Goal: Information Seeking & Learning: Learn about a topic

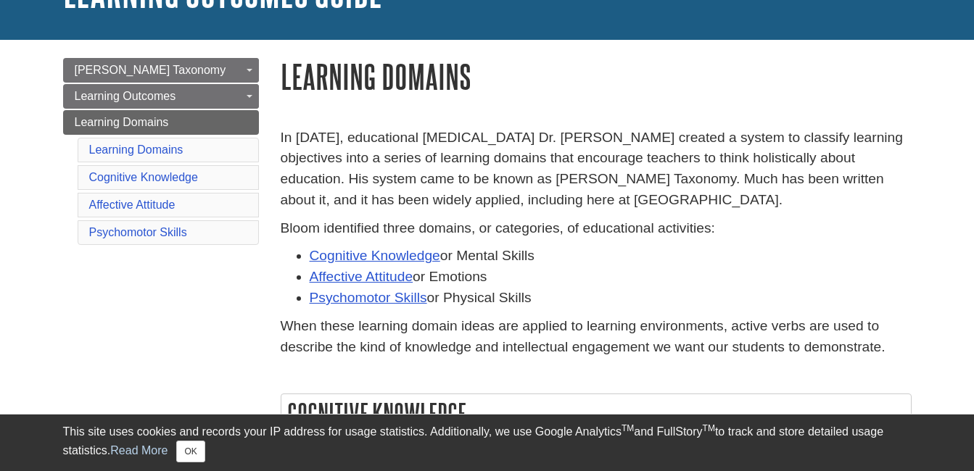
scroll to position [119, 0]
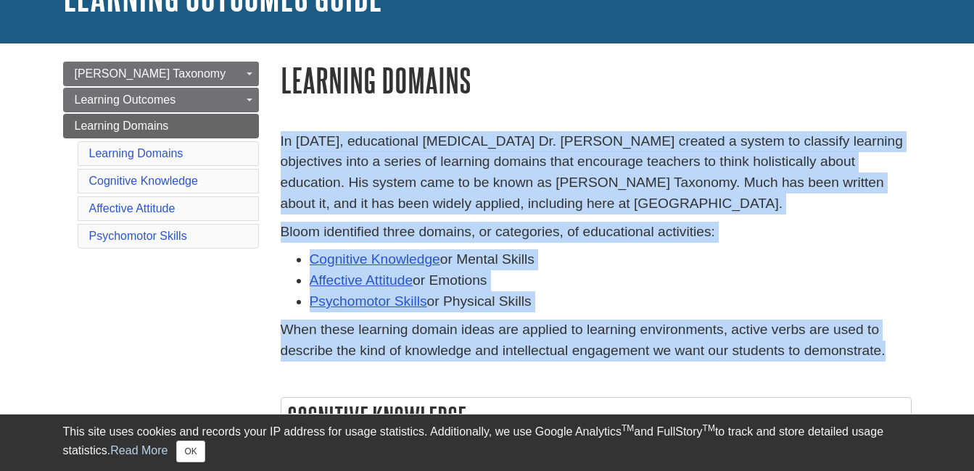
drag, startPoint x: 278, startPoint y: 136, endPoint x: 928, endPoint y: 339, distance: 680.7
copy div "In [DATE], educational [MEDICAL_DATA] Dr. [PERSON_NAME] created a system to cla…"
click at [854, 268] on li "Cognitive Knowledge or Mental Skills" at bounding box center [611, 260] width 602 height 21
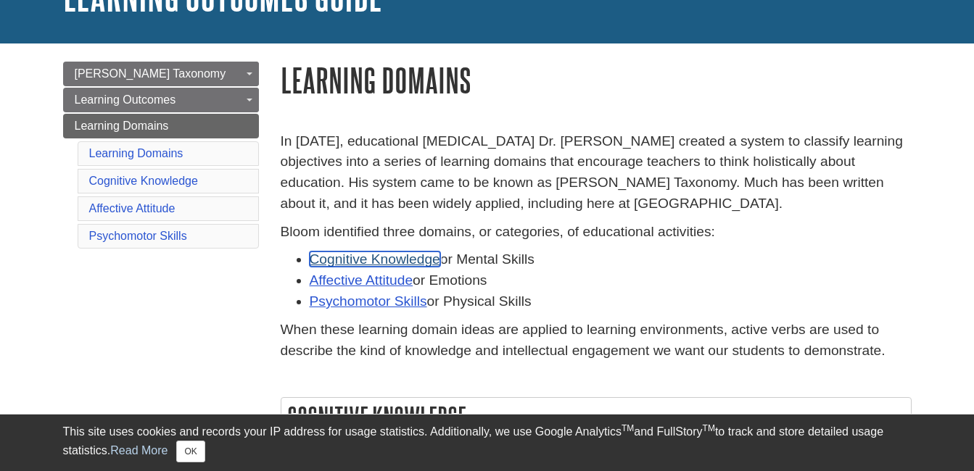
click at [369, 261] on link "Cognitive Knowledge" at bounding box center [375, 259] width 131 height 15
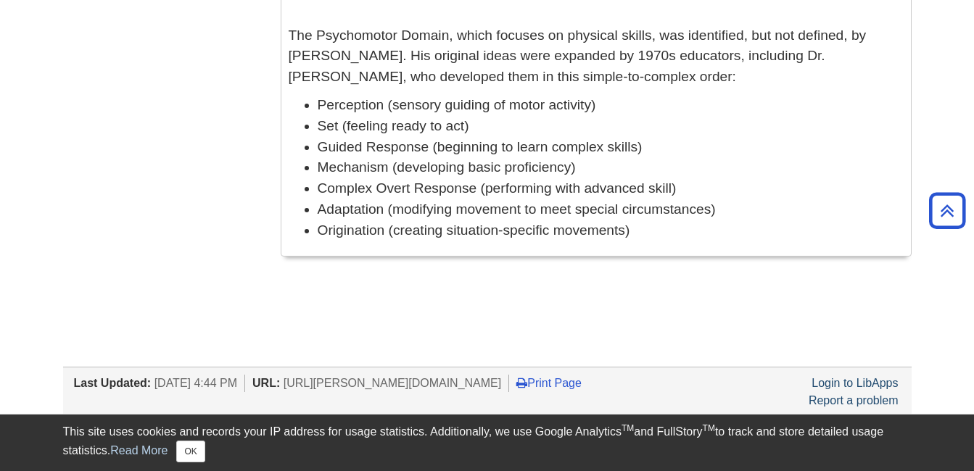
scroll to position [1348, 0]
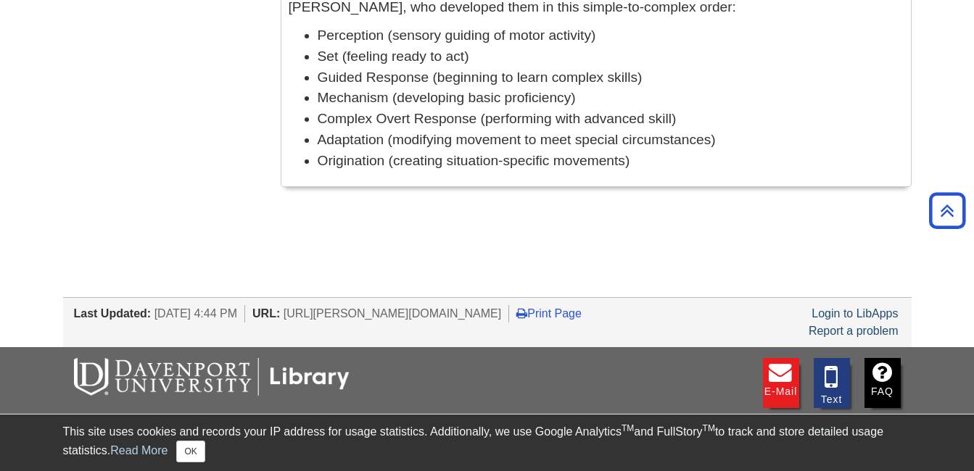
drag, startPoint x: 286, startPoint y: 97, endPoint x: 696, endPoint y: 184, distance: 419.5
copy div "Cognitive Knowledge The Cognitive Domain develops six areas of intellectual ski…"
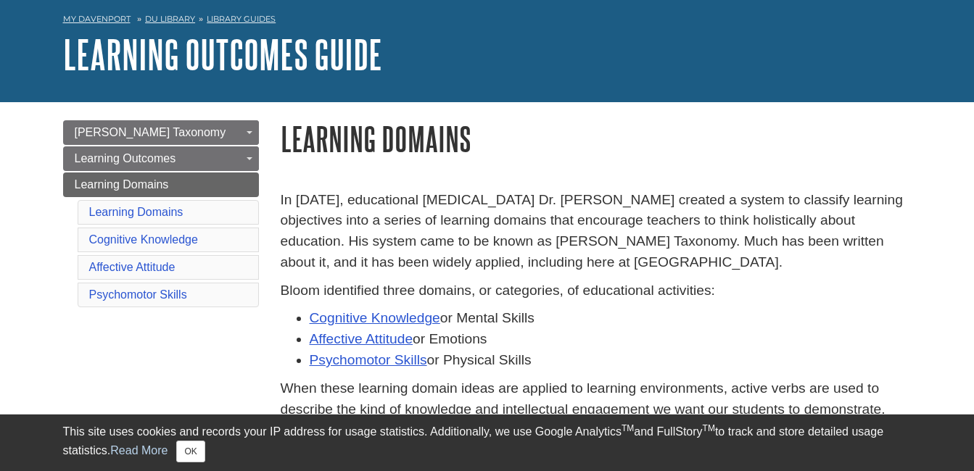
scroll to position [71, 0]
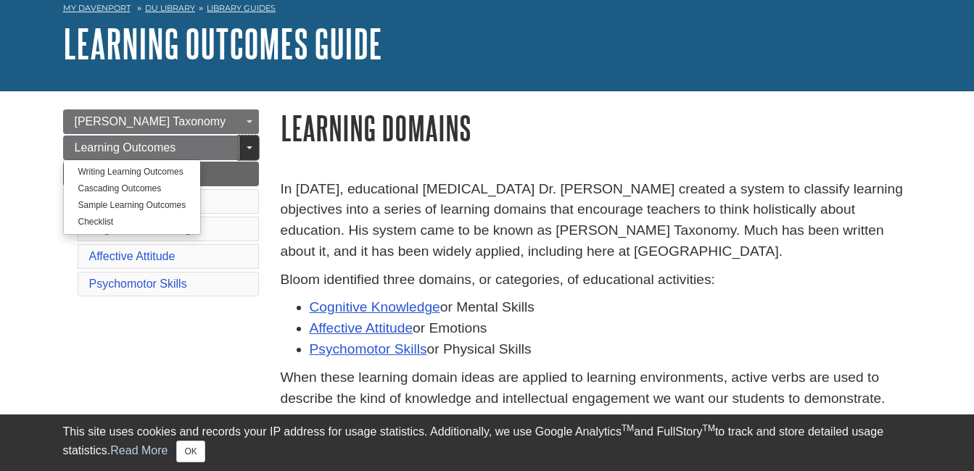
click at [253, 153] on link "Toggle Dropdown" at bounding box center [249, 148] width 20 height 25
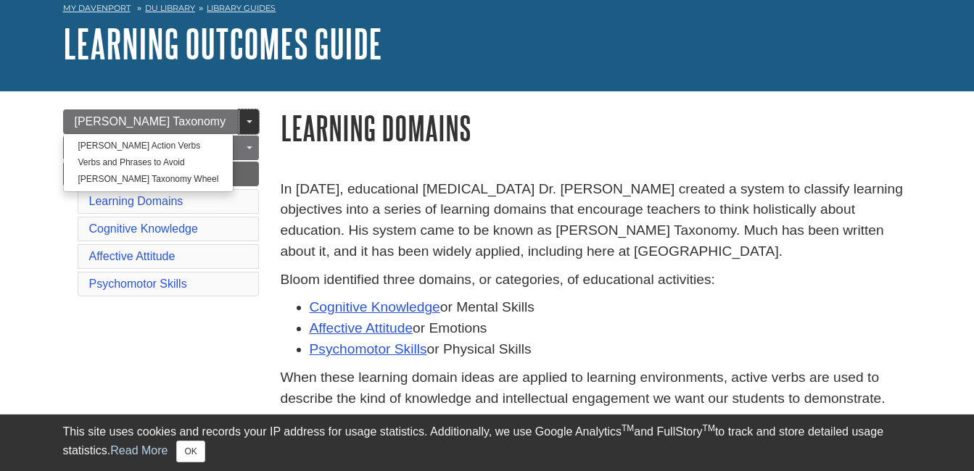
click at [248, 121] on span "Guide Page Menu" at bounding box center [250, 121] width 6 height 3
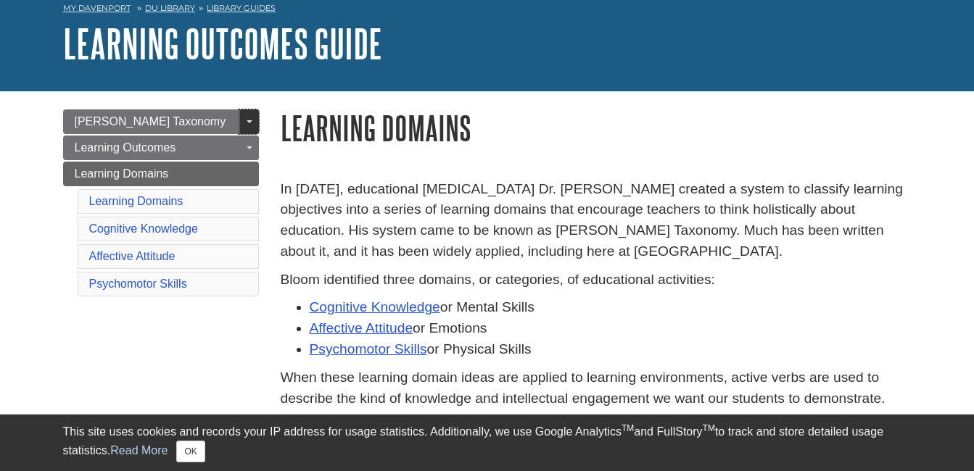
click at [248, 121] on span "Guide Page Menu" at bounding box center [250, 121] width 6 height 3
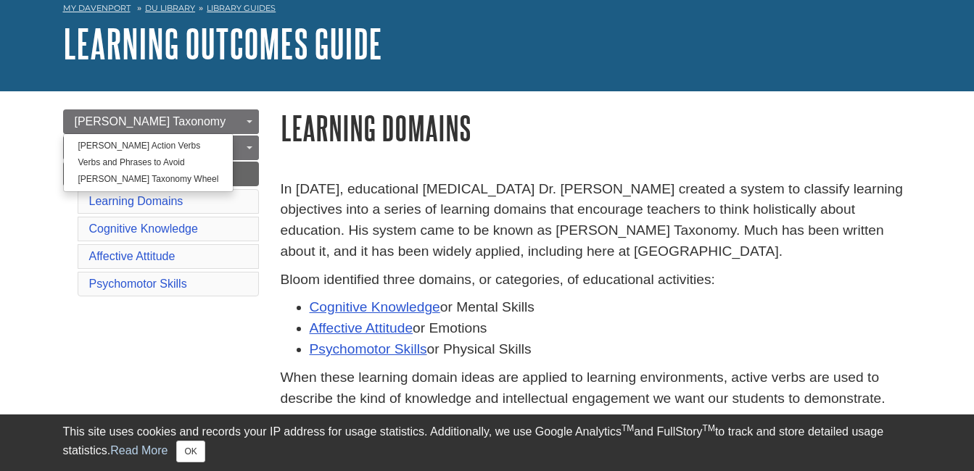
click at [255, 126] on link "Toggle Dropdown" at bounding box center [249, 122] width 20 height 25
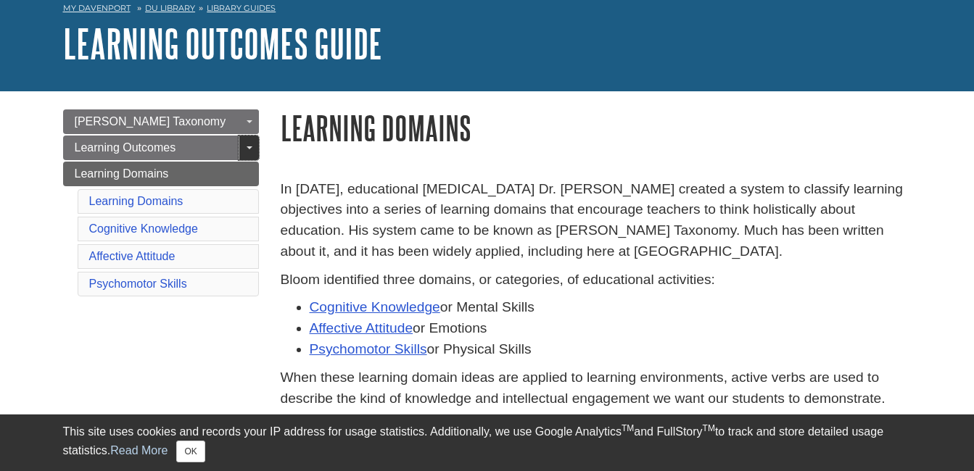
click at [255, 138] on link "Toggle Dropdown" at bounding box center [249, 148] width 20 height 25
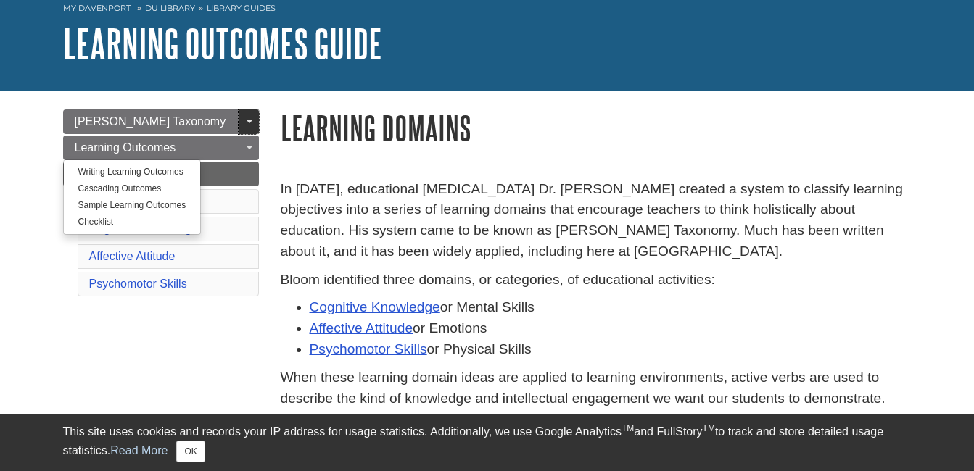
click at [250, 126] on link "Toggle Dropdown" at bounding box center [249, 122] width 20 height 25
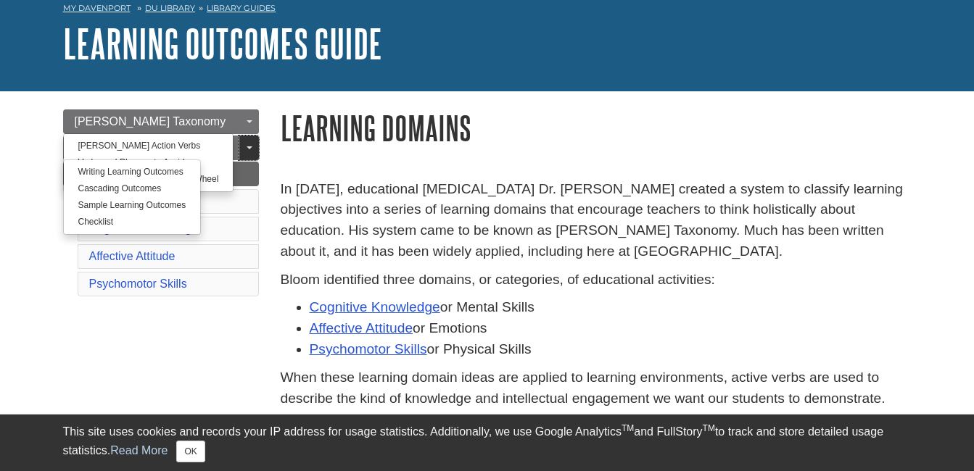
click at [242, 146] on link "Toggle Dropdown" at bounding box center [249, 148] width 20 height 25
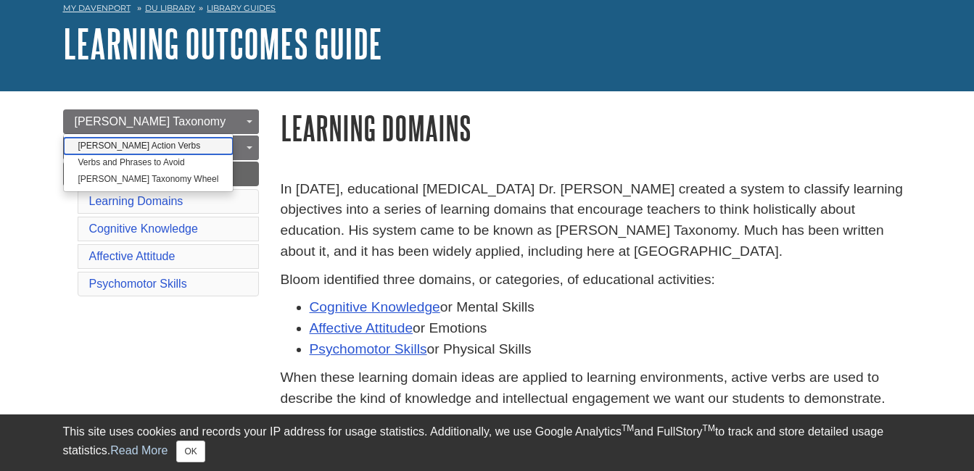
click at [158, 147] on link "[PERSON_NAME] Action Verbs" at bounding box center [149, 146] width 170 height 17
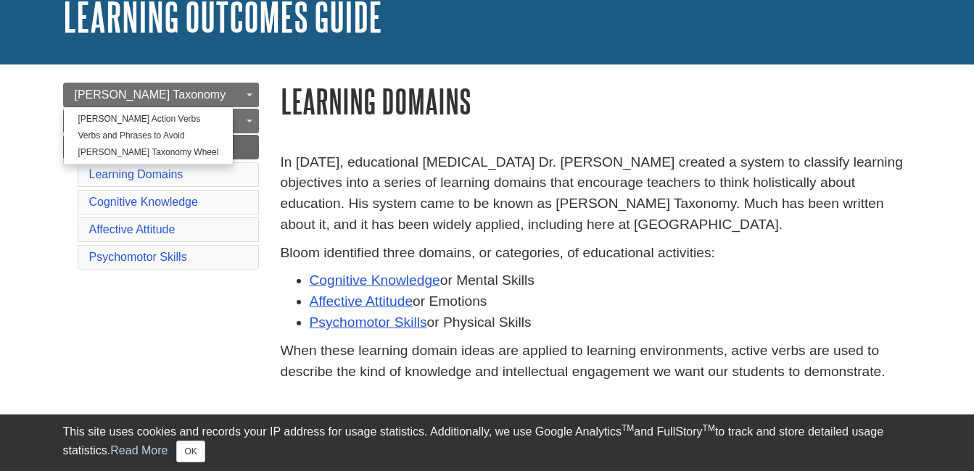
scroll to position [100, 0]
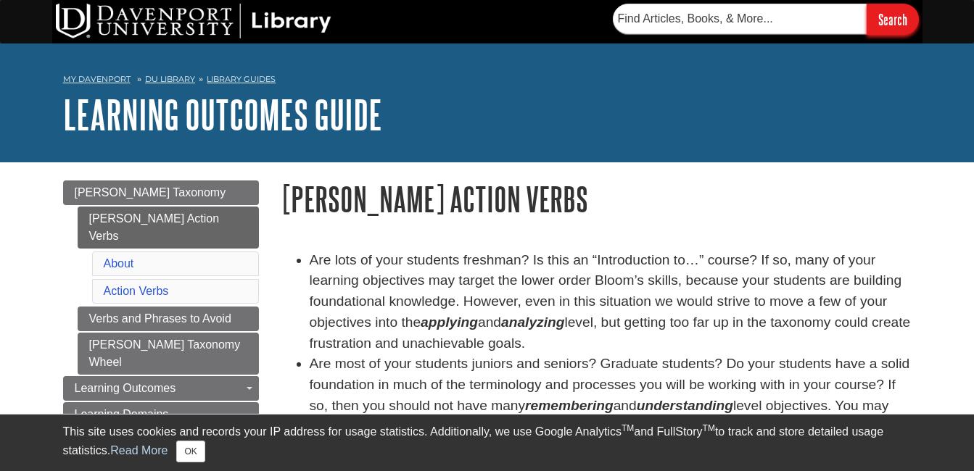
click at [879, 18] on input "Search" at bounding box center [893, 19] width 52 height 31
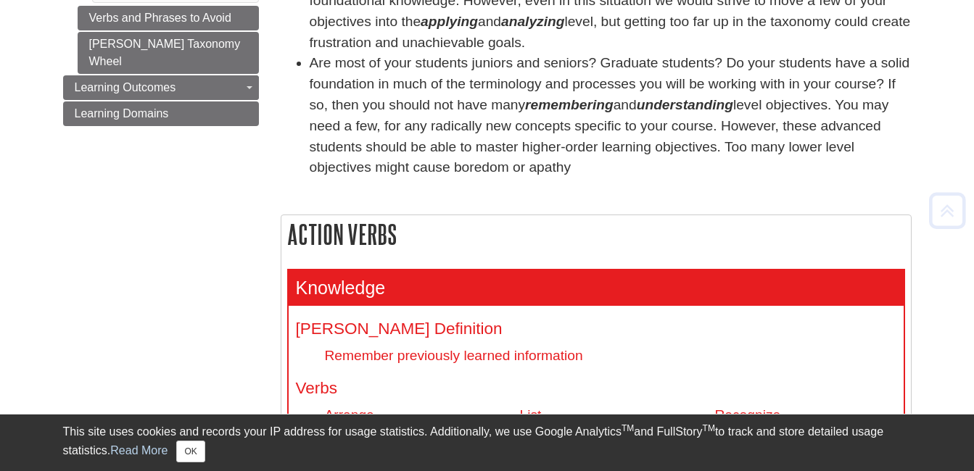
scroll to position [319, 0]
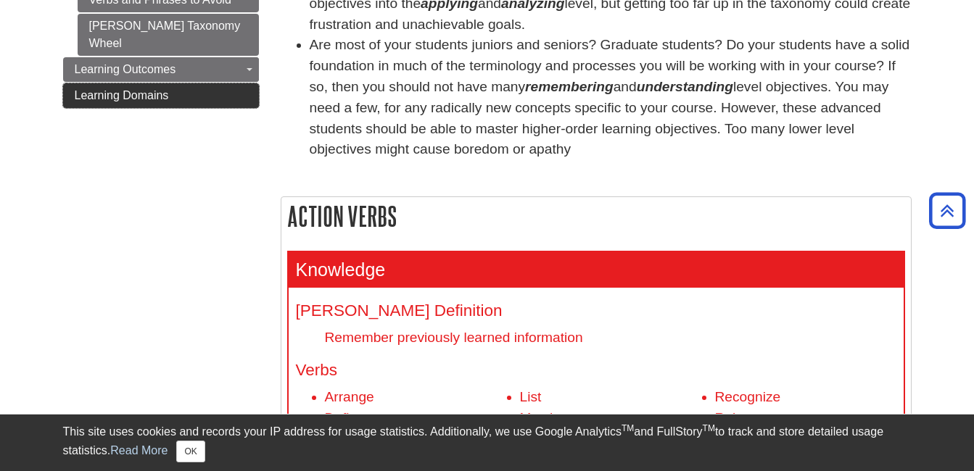
click at [131, 89] on span "Learning Domains" at bounding box center [122, 95] width 94 height 12
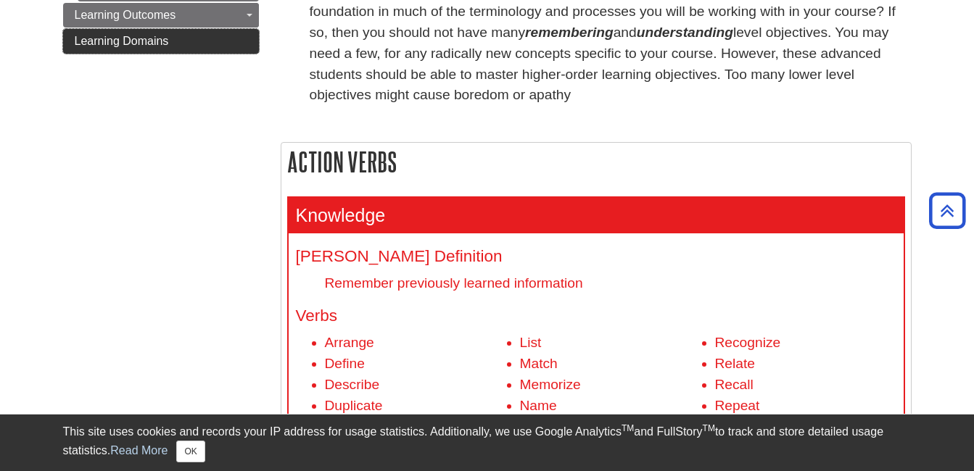
scroll to position [377, 0]
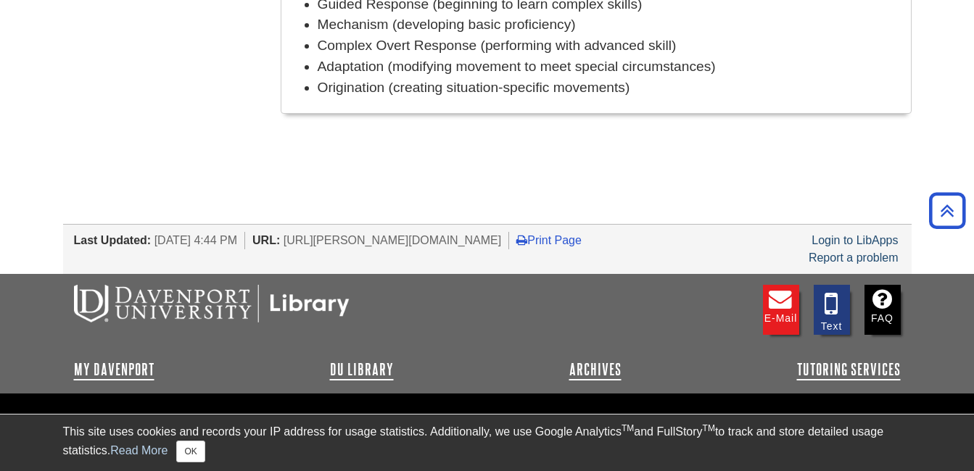
scroll to position [1476, 0]
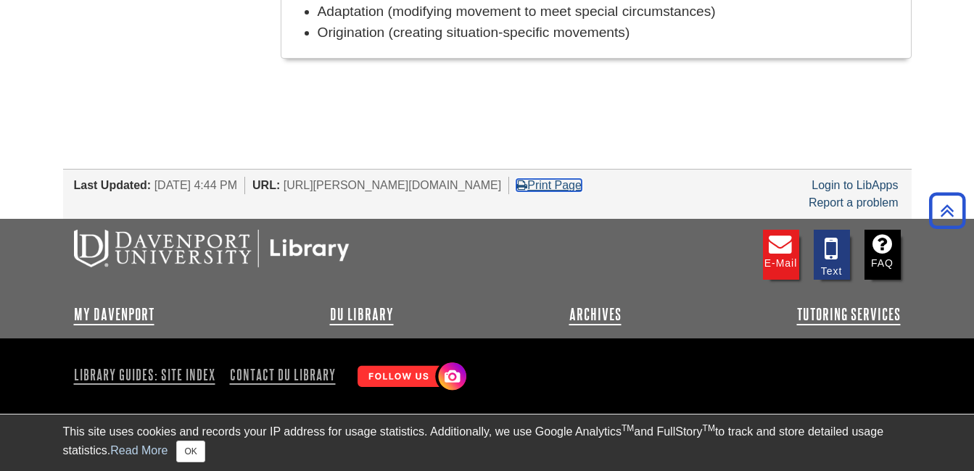
click at [582, 187] on link "Print Page" at bounding box center [548, 185] width 65 height 12
